Goal: Information Seeking & Learning: Learn about a topic

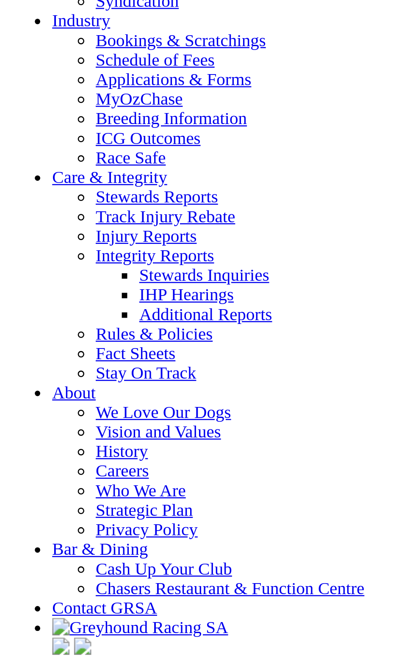
scroll to position [3011, 0]
click at [37, 12] on link "Calendar" at bounding box center [49, 8] width 25 height 7
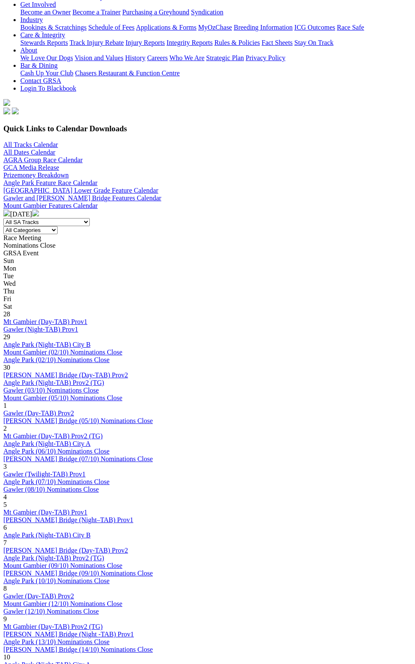
scroll to position [206, 0]
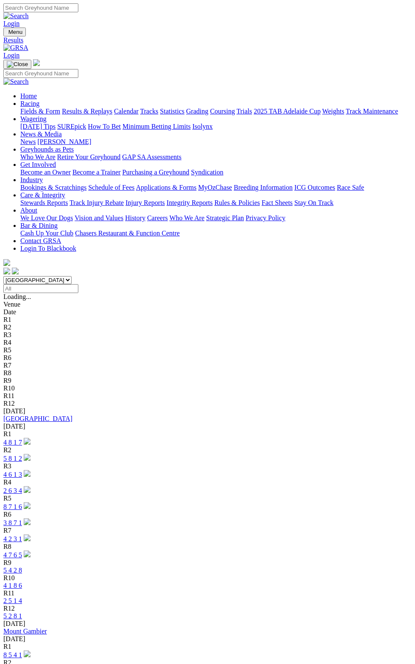
click at [22, 613] on link "5 2 8 1" at bounding box center [12, 616] width 19 height 7
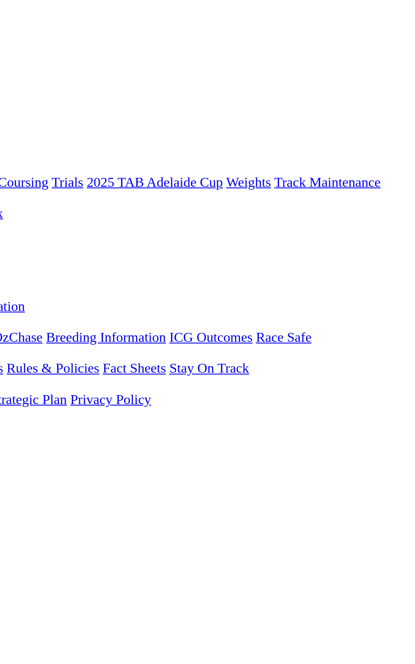
scroll to position [11, 0]
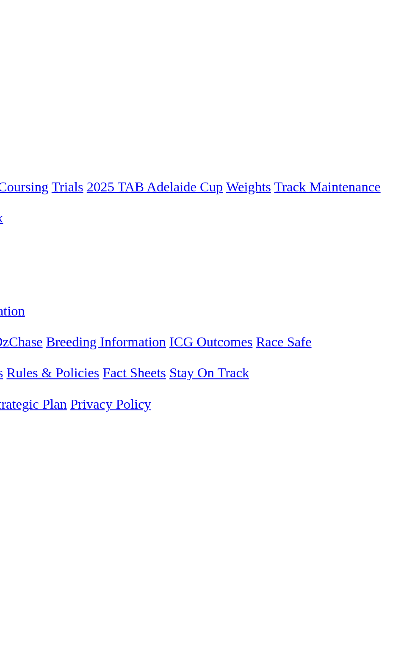
click at [14, 367] on span "R11" at bounding box center [8, 370] width 11 height 7
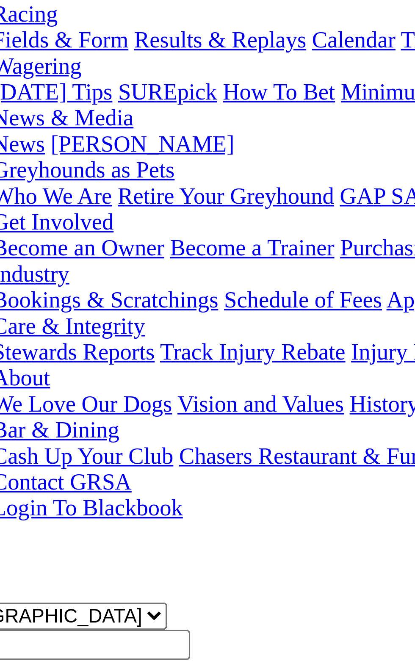
scroll to position [5, 0]
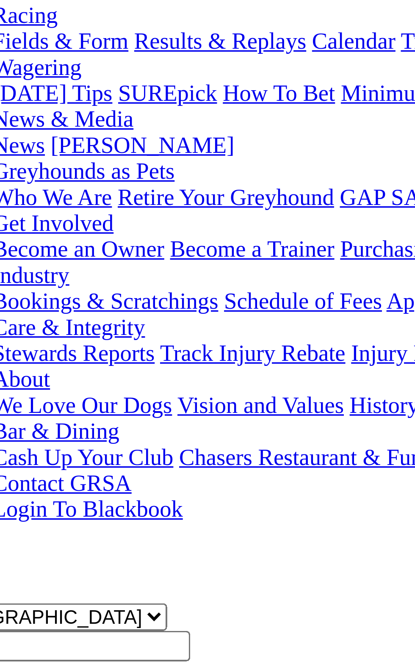
click at [133, 525] on div "Race Time: 5.27 • 17.85 • 30.74" at bounding box center [207, 529] width 409 height 8
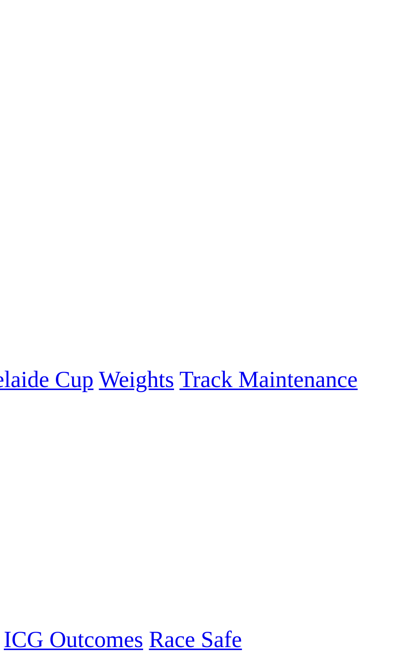
scroll to position [0, 0]
click at [35, 377] on span "2 5 1 4" at bounding box center [25, 380] width 19 height 7
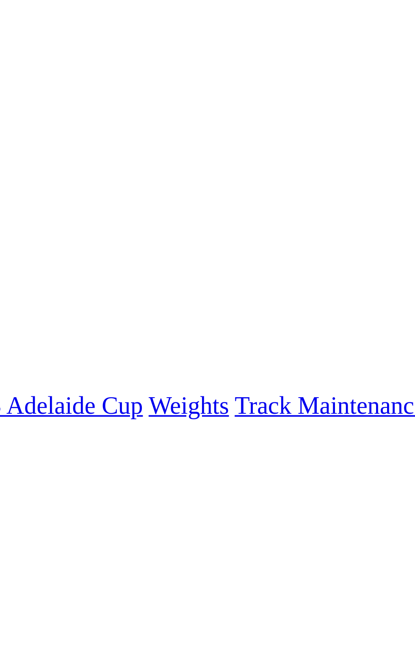
click at [15, 385] on span "R12" at bounding box center [8, 388] width 11 height 7
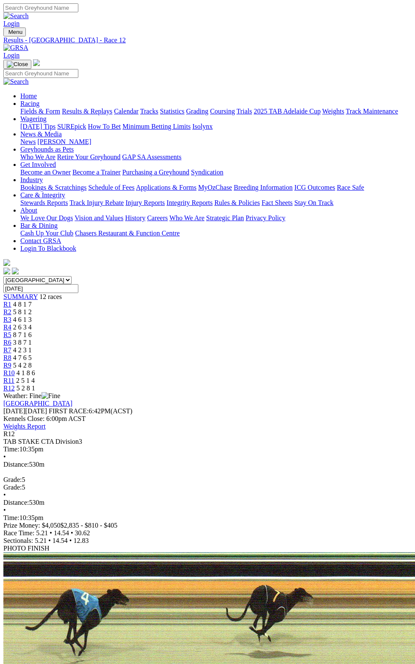
scroll to position [4, 0]
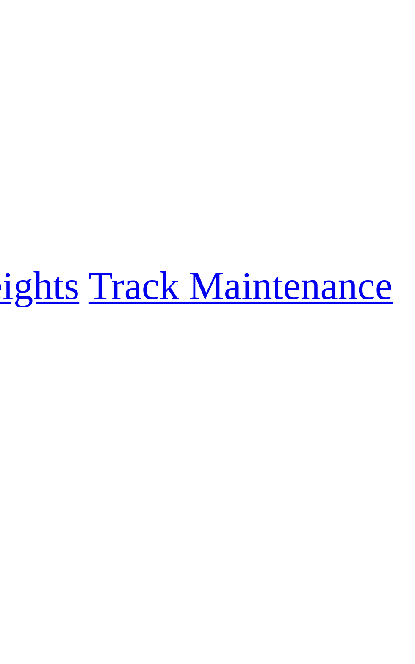
click at [386, 396] on div "Angle Park Friday 10 Oct 2025 FIRST RACE: 6:42PM(ACST) Kennels Close: 6:00pm AC…" at bounding box center [207, 411] width 409 height 31
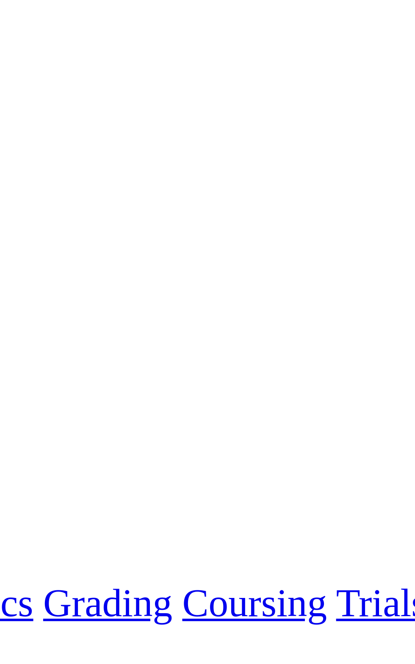
scroll to position [0, 0]
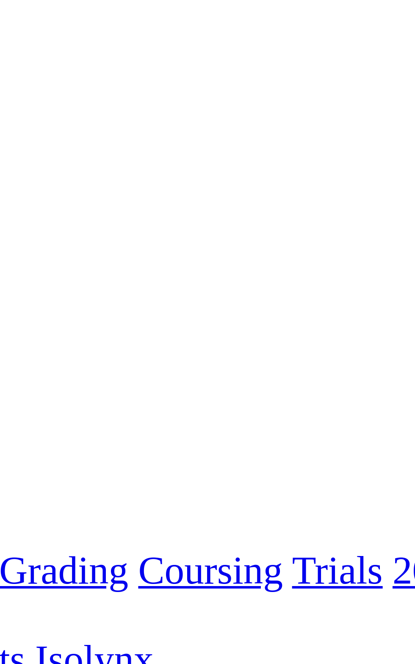
click at [241, 392] on div "Weather: Fine" at bounding box center [207, 396] width 409 height 8
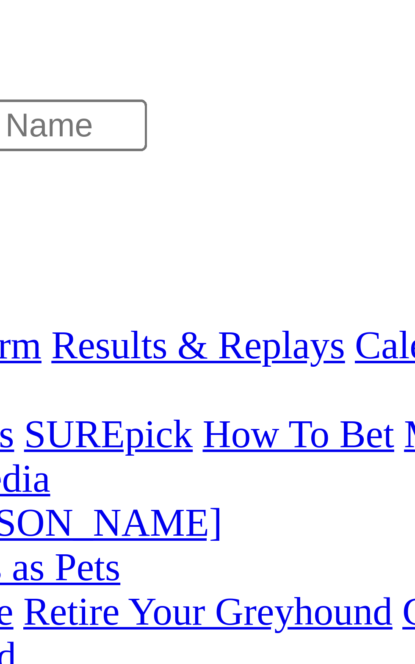
click at [11, 308] on span "R2" at bounding box center [7, 311] width 8 height 7
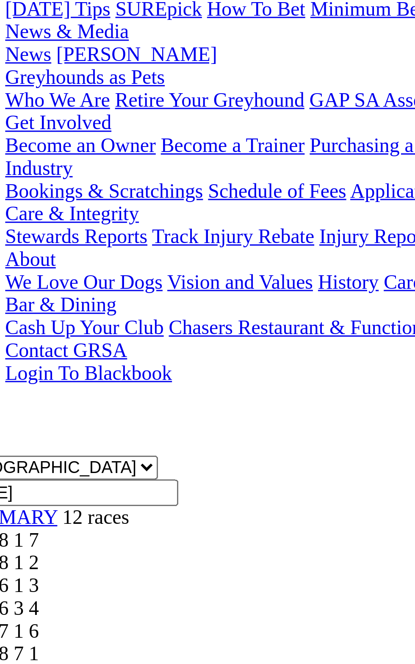
scroll to position [19, 0]
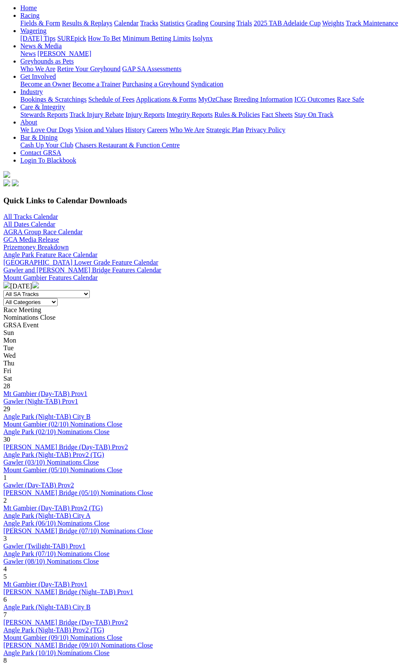
scroll to position [206, 0]
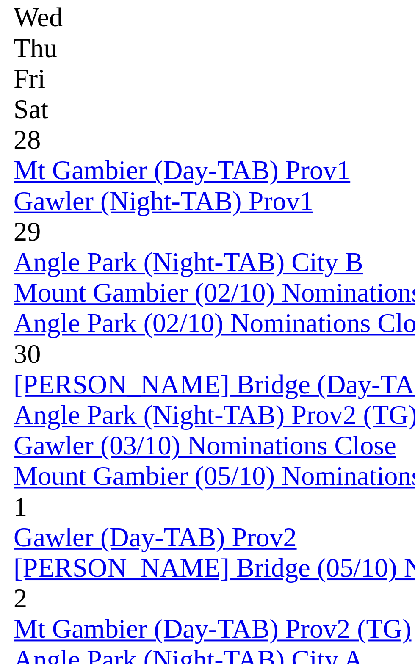
scroll to position [139, 0]
